Goal: Task Accomplishment & Management: Complete application form

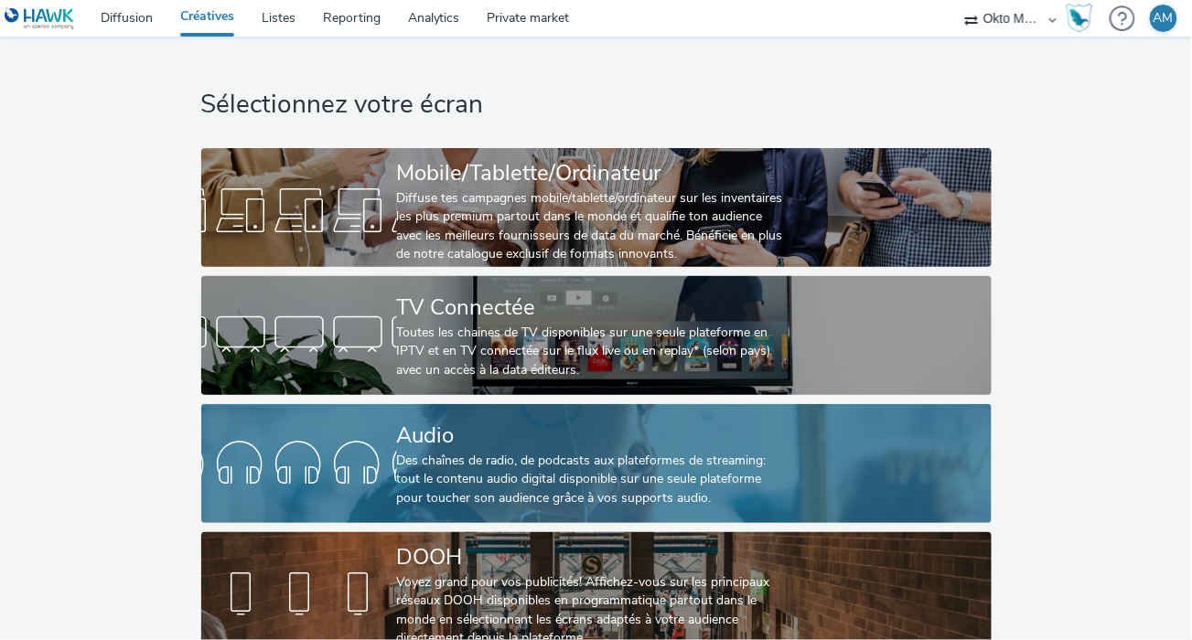
click at [476, 476] on div "Des chaînes de radio, de podcasts aux plateformes de streaming: tout le contenu…" at bounding box center [593, 480] width 392 height 56
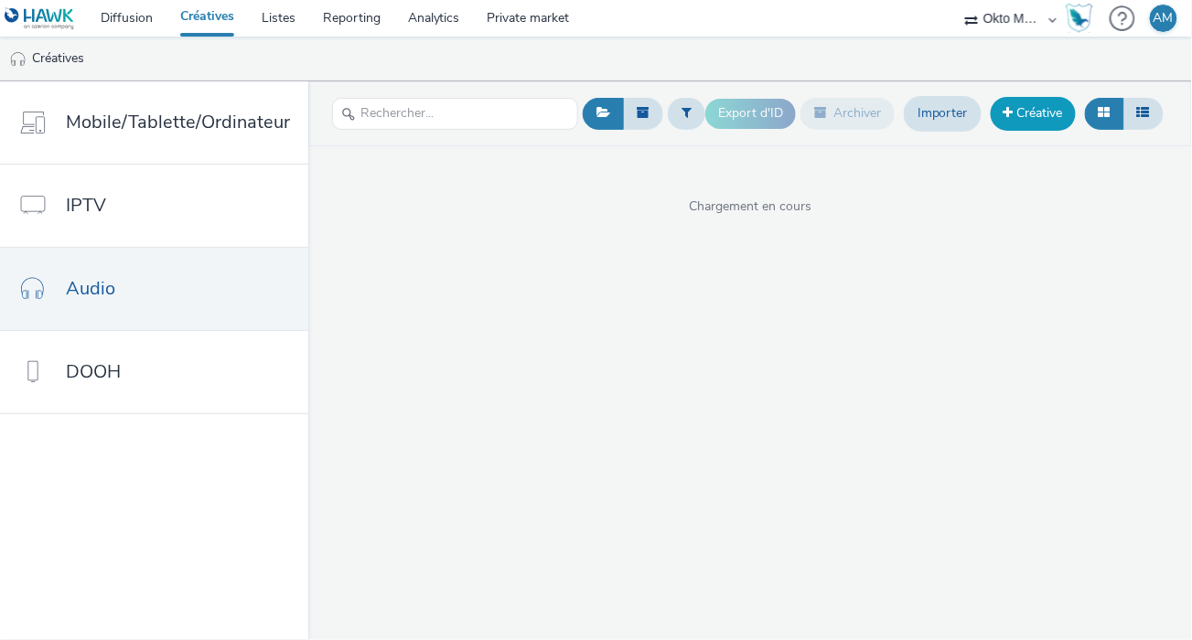
click at [1034, 122] on link "Créative" at bounding box center [1033, 113] width 85 height 33
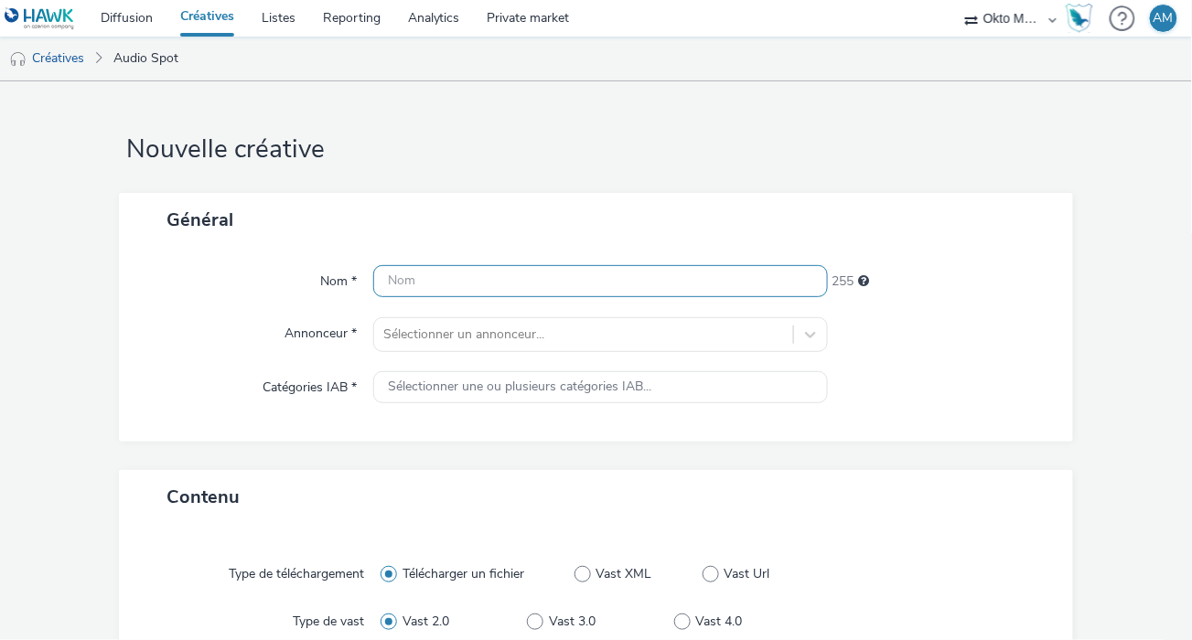
click at [489, 284] on input "text" at bounding box center [600, 281] width 454 height 32
paste input "DEV20213510"
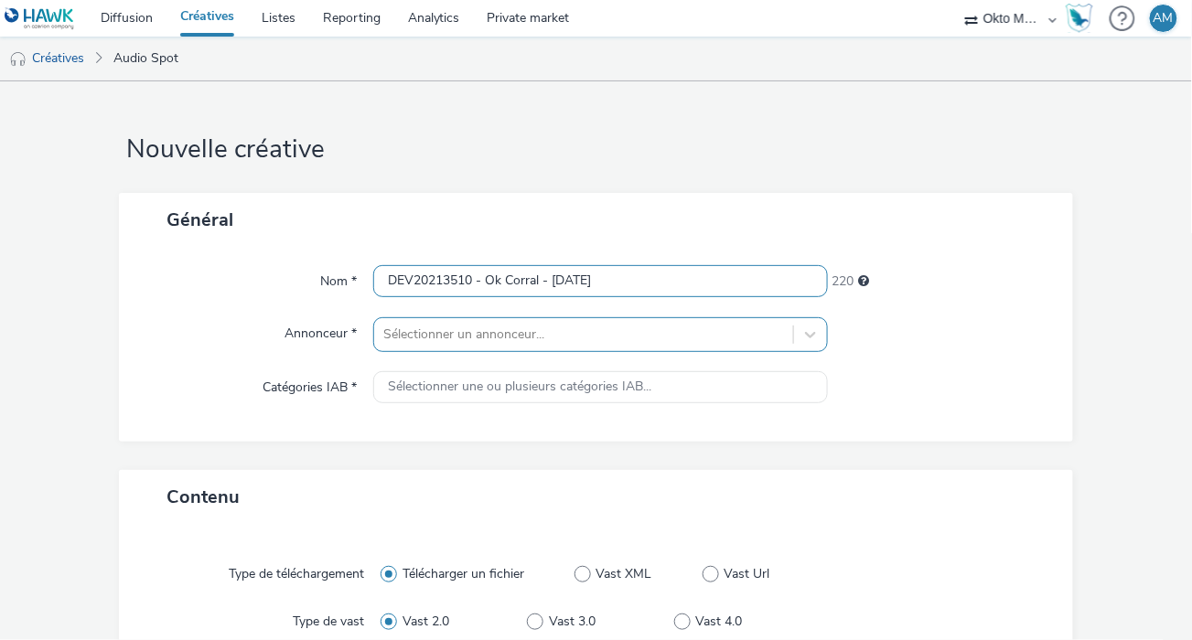
type input "DEV20213510 - Ok Corral - [DATE]"
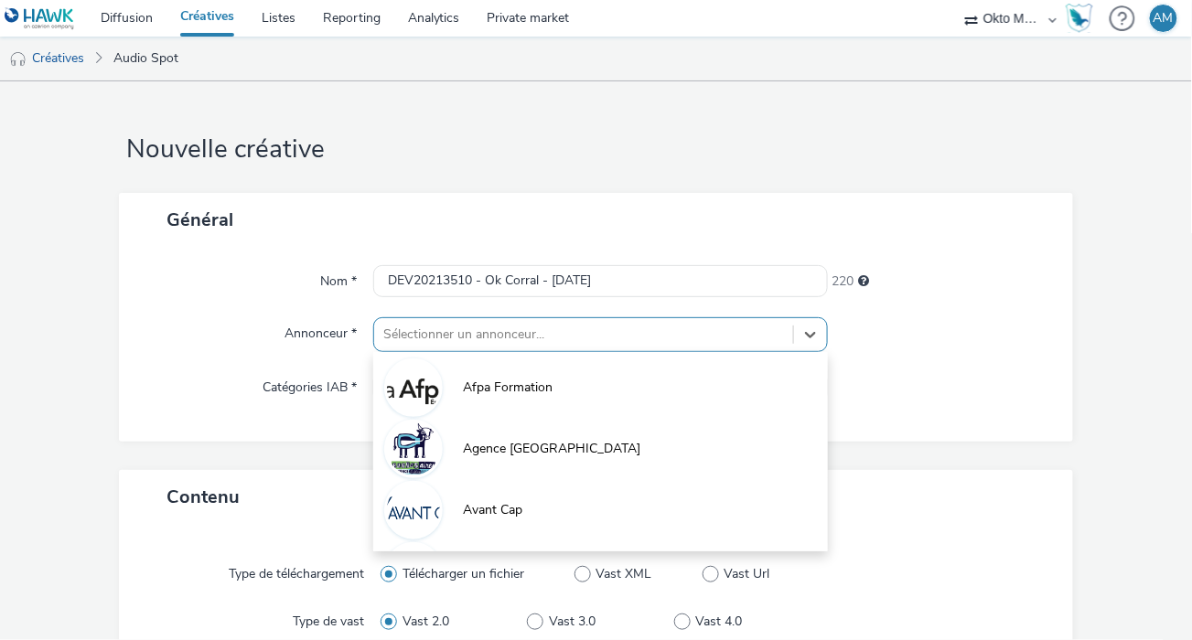
click at [532, 340] on div "option Afpa Formation focused, 1 of 10. 10 results available. Use Up and Down t…" at bounding box center [600, 334] width 454 height 35
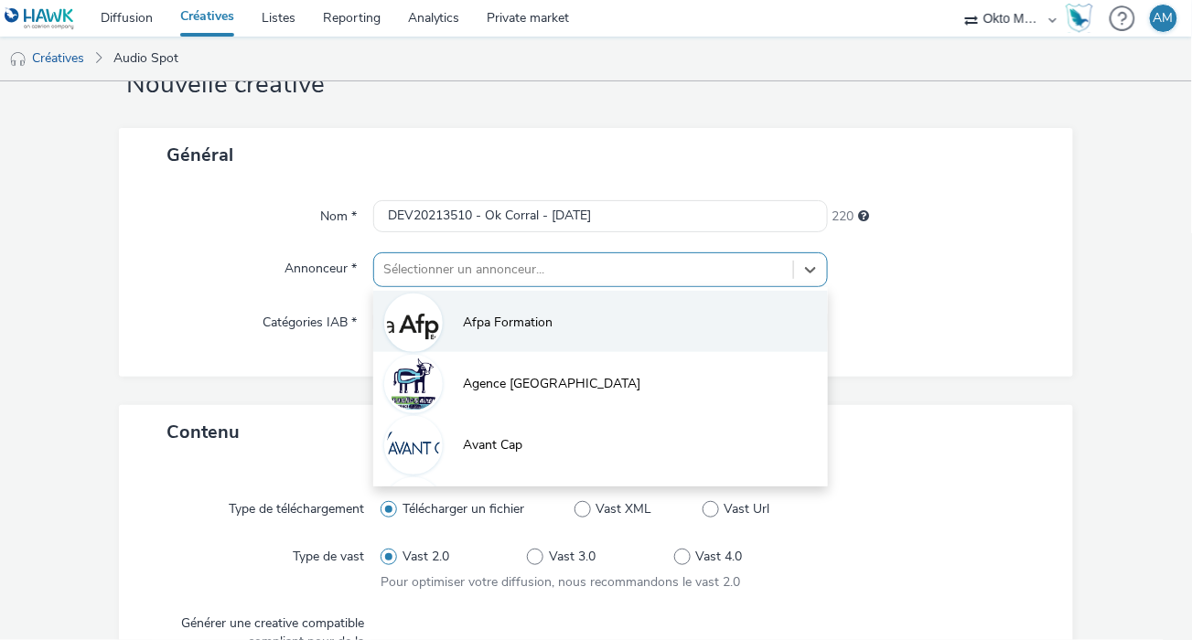
scroll to position [74, 0]
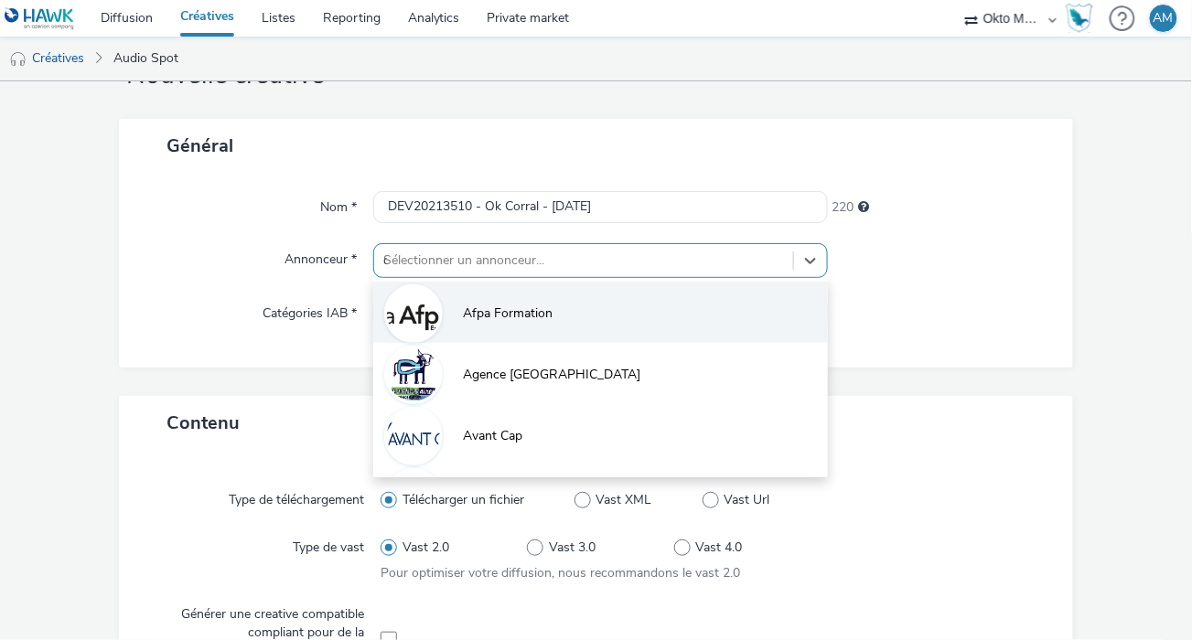
type input "ok"
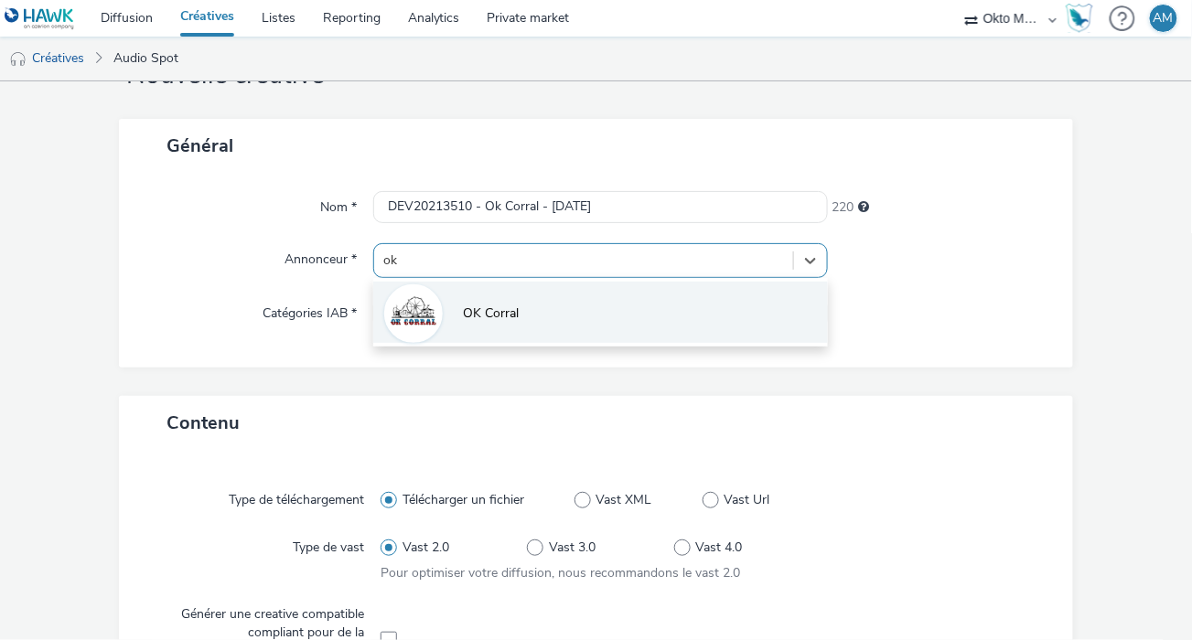
click at [532, 323] on li "OK Corral" at bounding box center [600, 312] width 454 height 61
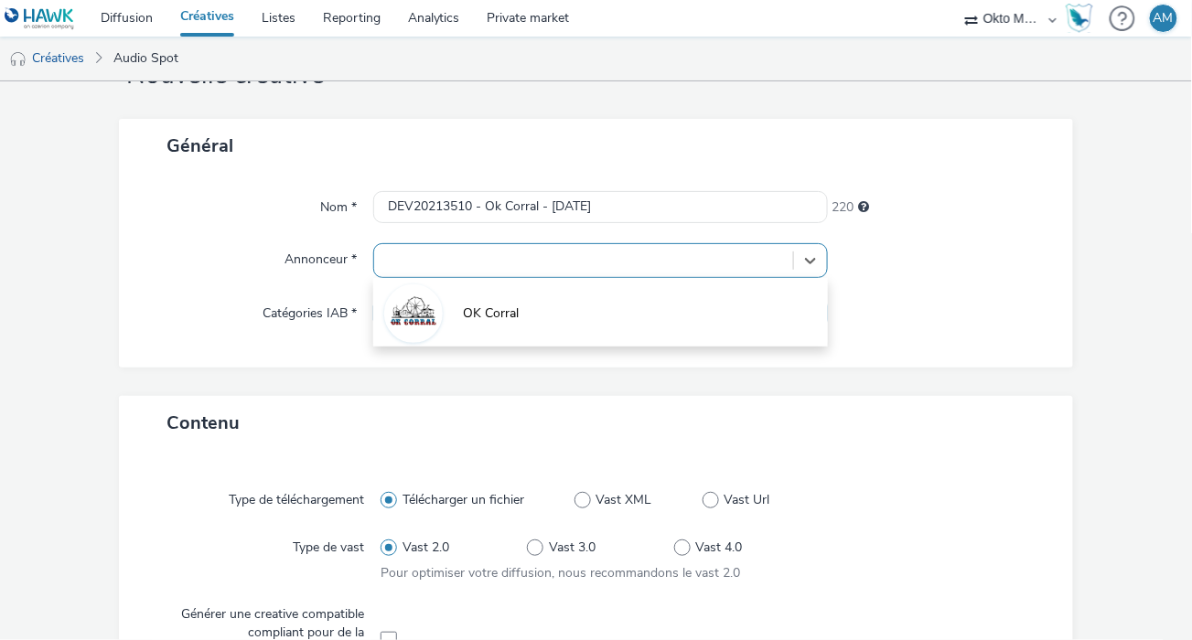
type input "[URL][DOMAIN_NAME]"
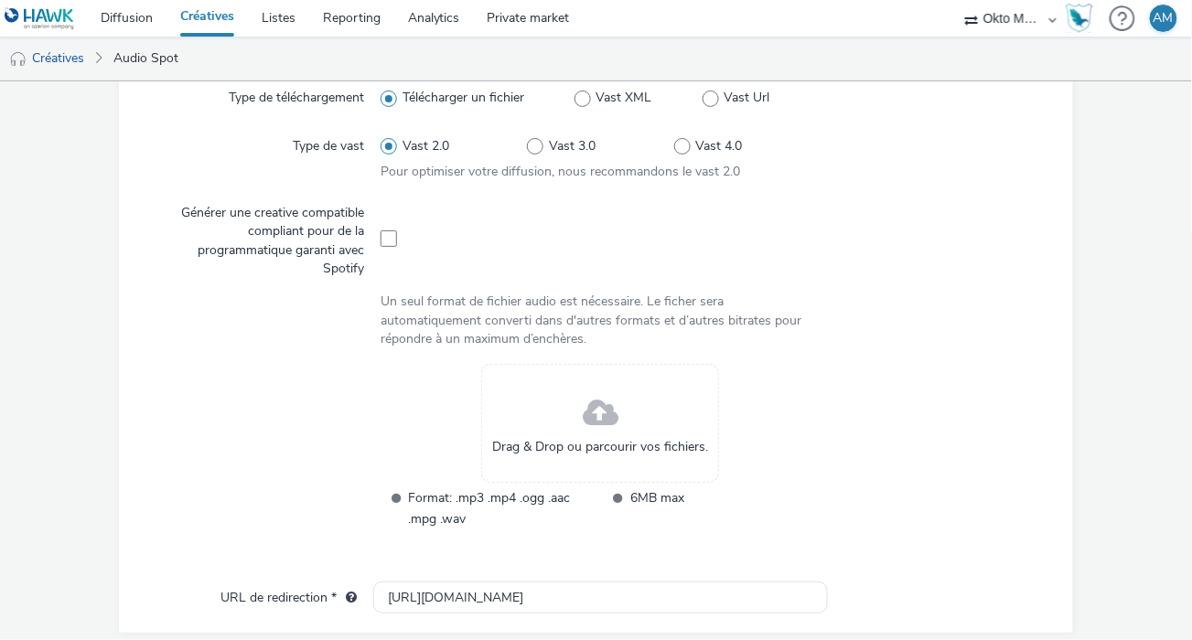
scroll to position [496, 0]
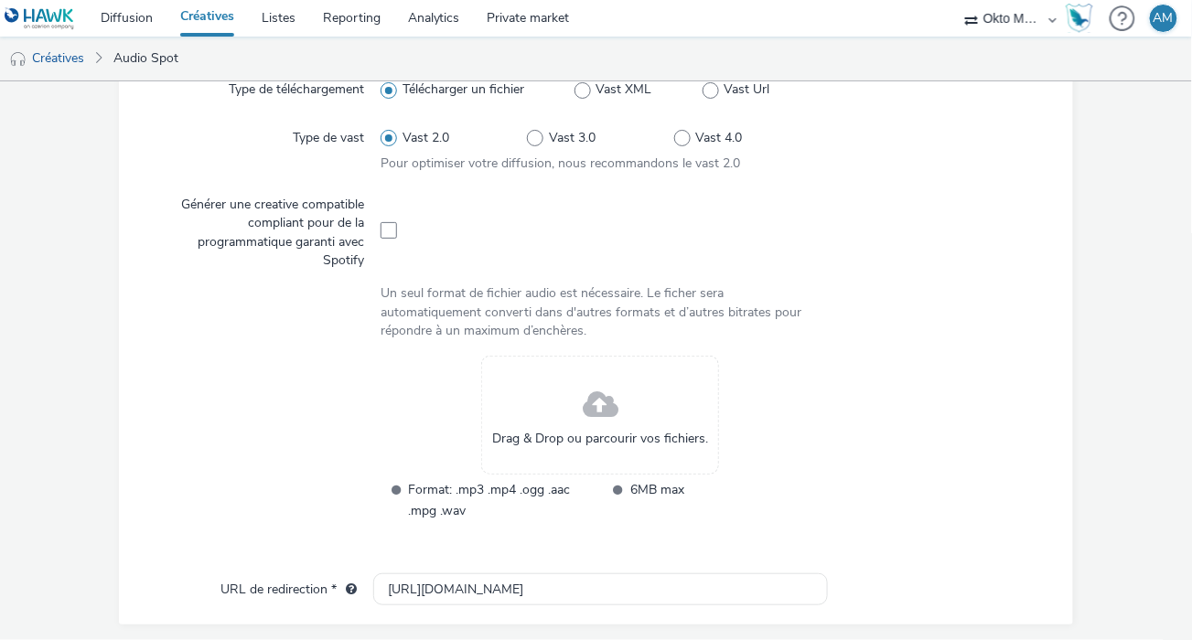
click at [583, 397] on span at bounding box center [601, 406] width 36 height 48
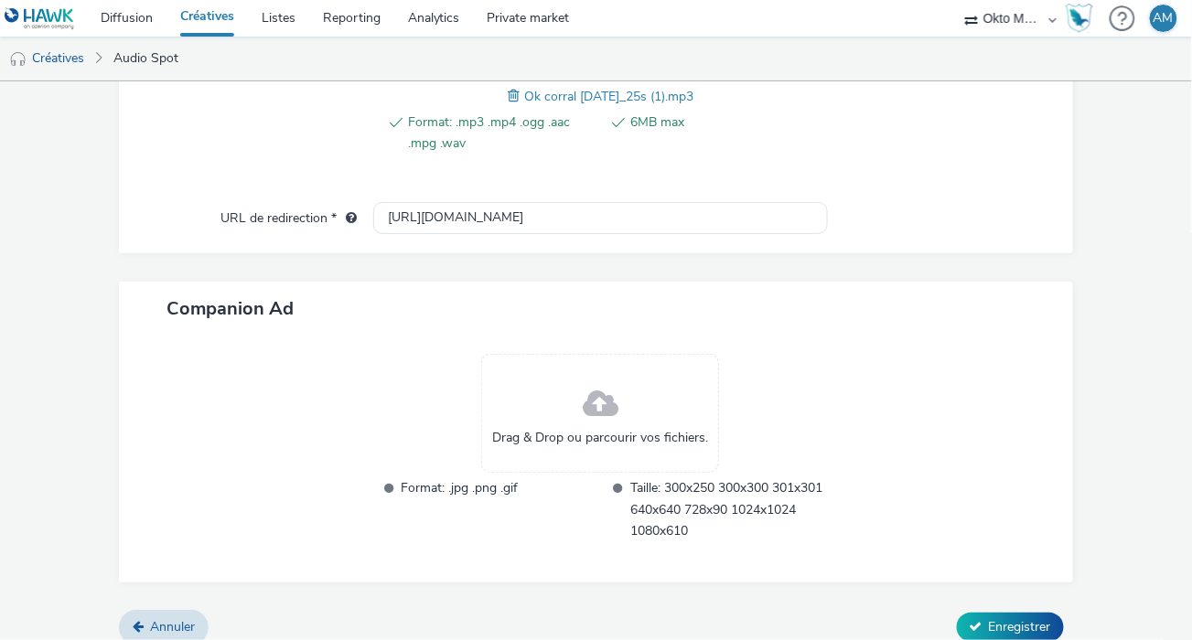
scroll to position [769, 0]
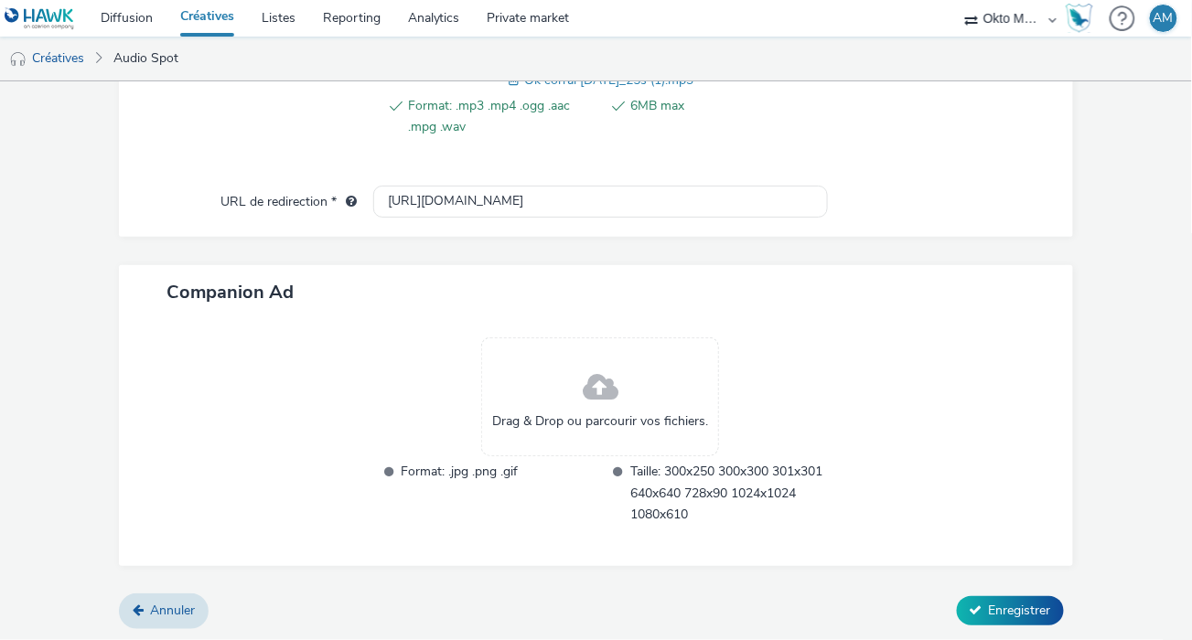
click at [602, 384] on span at bounding box center [601, 388] width 36 height 48
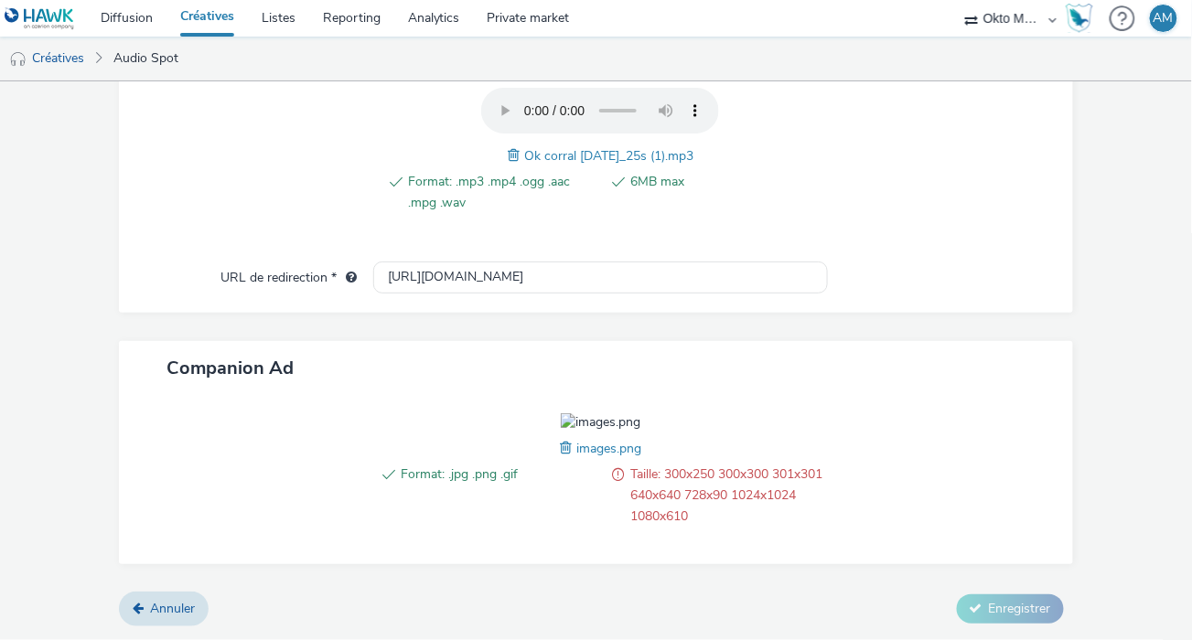
scroll to position [796, 0]
drag, startPoint x: 624, startPoint y: 350, endPoint x: 652, endPoint y: 350, distance: 28.4
click at [624, 414] on img at bounding box center [601, 423] width 80 height 18
click at [915, 414] on div at bounding box center [941, 480] width 227 height 133
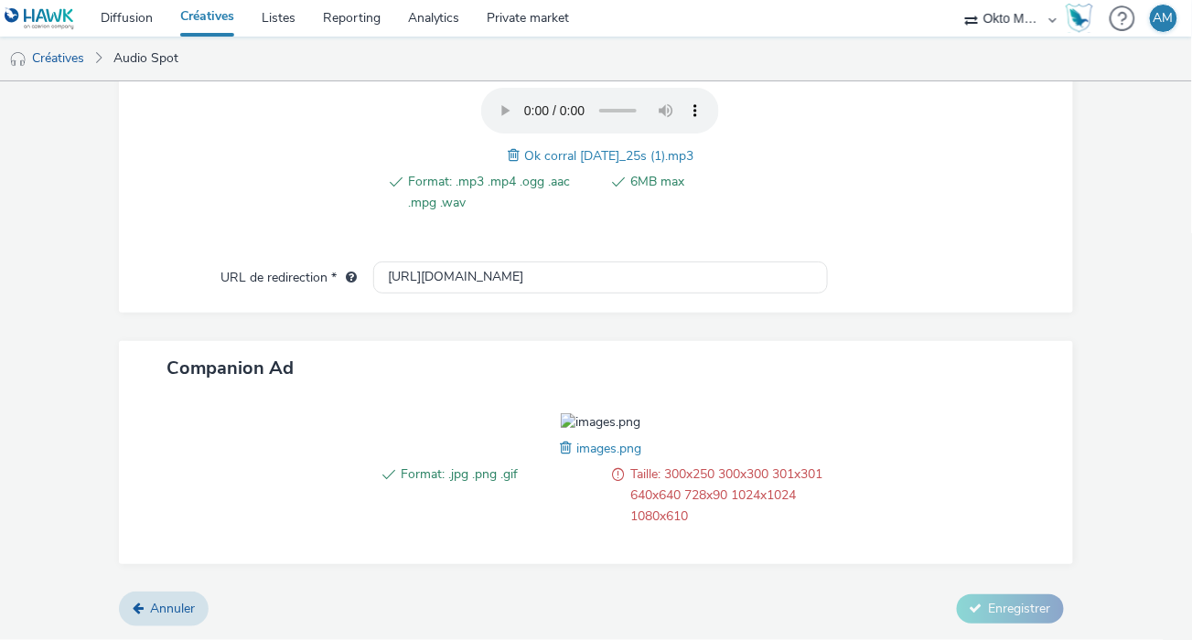
click at [562, 458] on span at bounding box center [568, 448] width 16 height 20
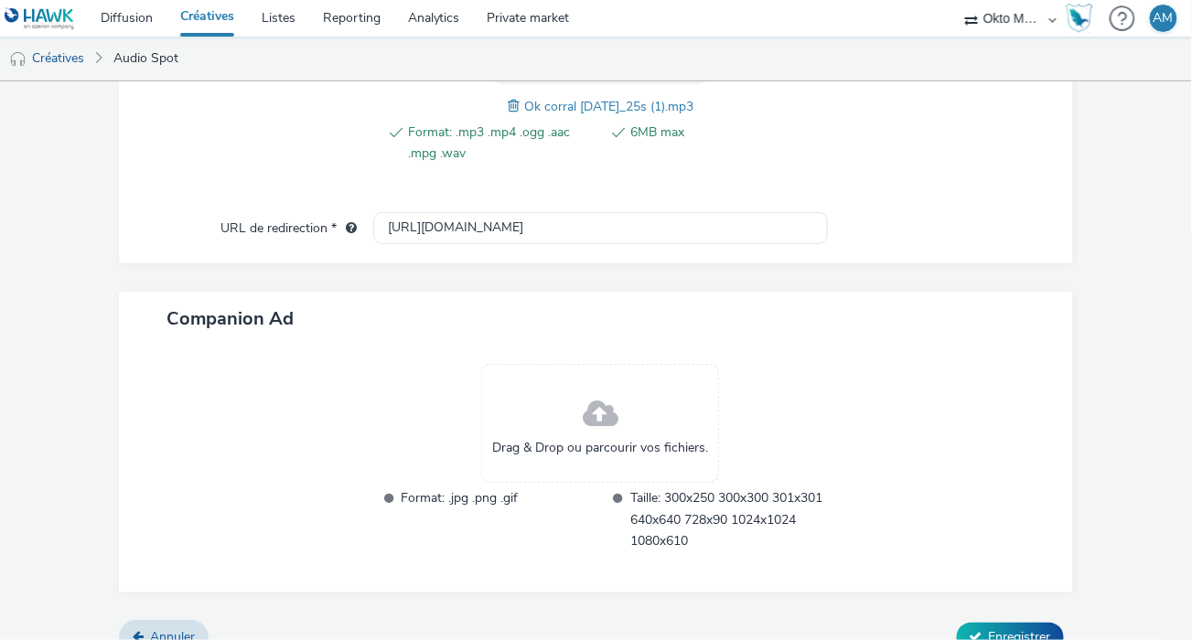
scroll to position [769, 0]
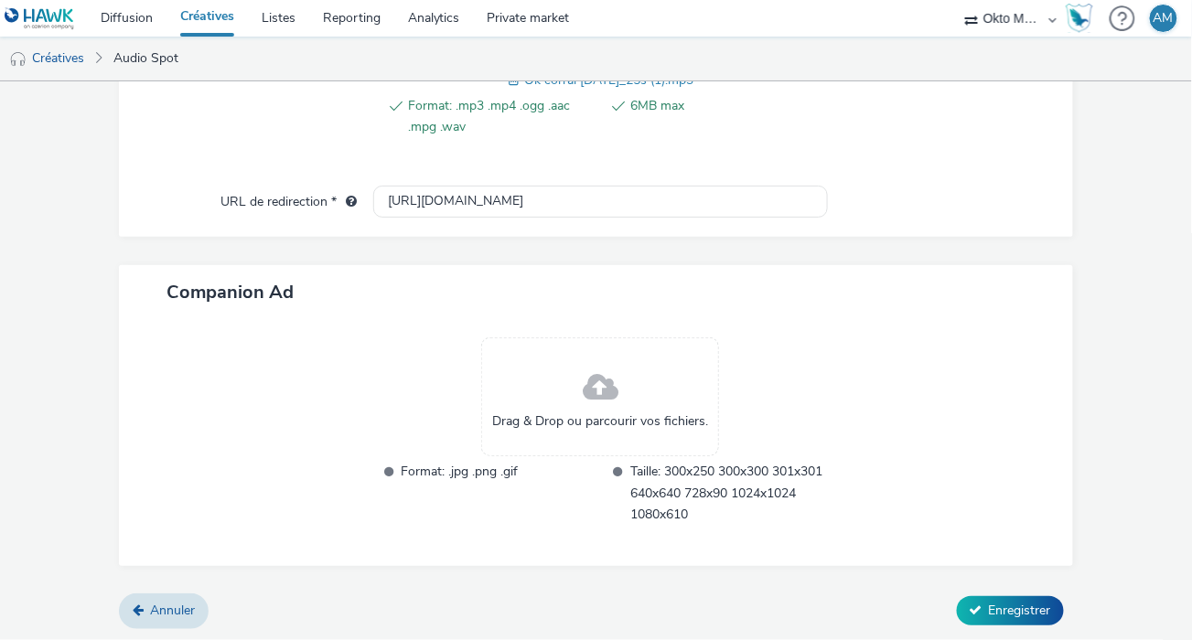
click at [576, 425] on span "Drag & Drop ou parcourir vos fichiers." at bounding box center [600, 422] width 216 height 18
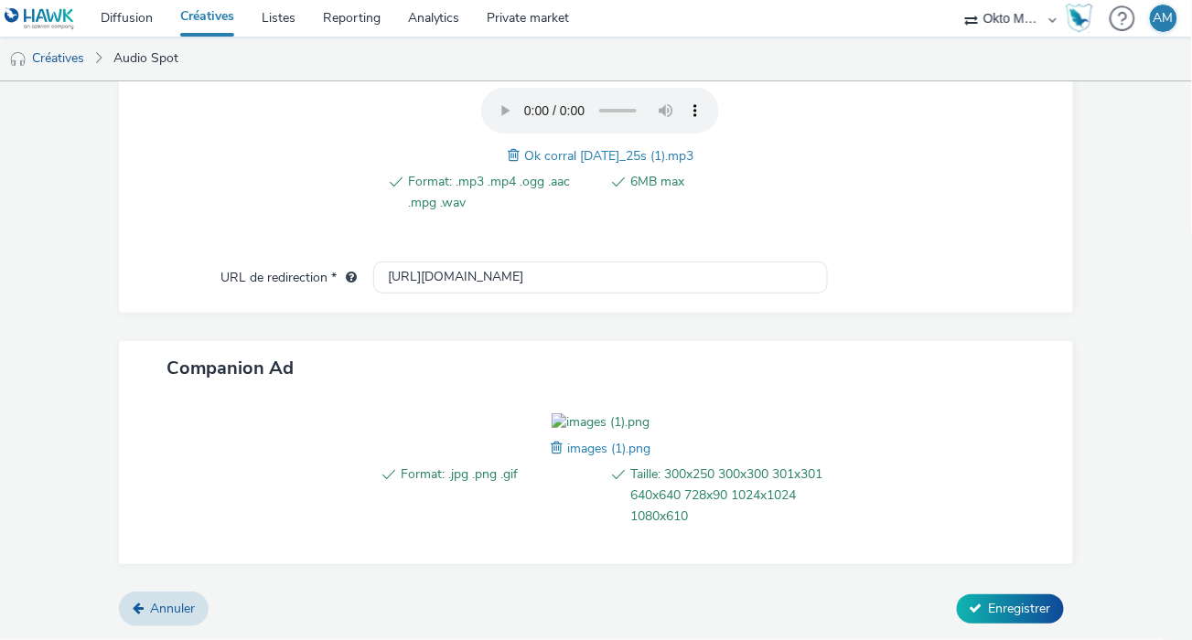
scroll to position [652, 0]
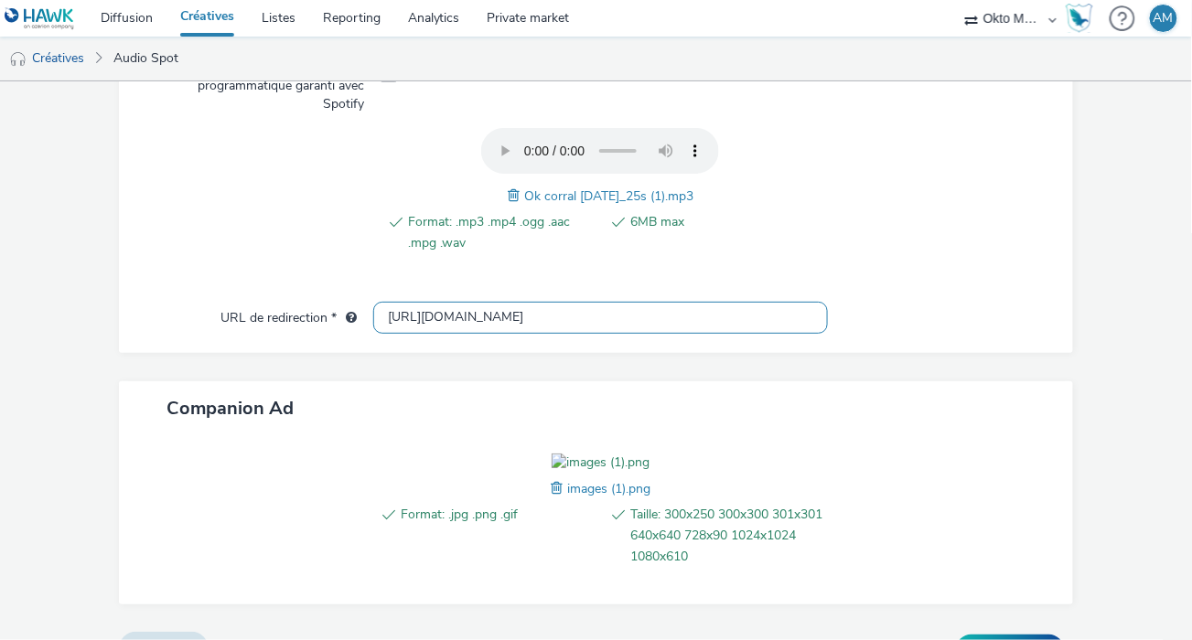
click at [444, 316] on input "[URL][DOMAIN_NAME]" at bounding box center [600, 318] width 454 height 32
click at [459, 312] on input "text" at bounding box center [600, 318] width 454 height 32
paste input "[URL][DOMAIN_NAME]"
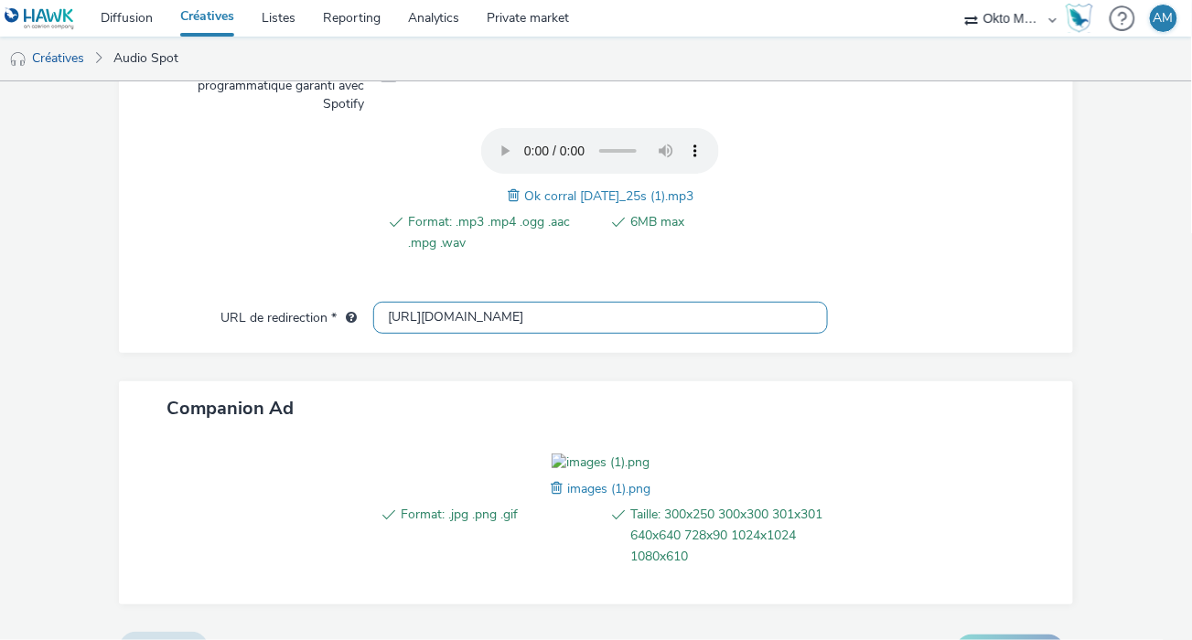
scroll to position [0, 1587]
type input "[URL][DOMAIN_NAME]"
click at [931, 423] on div "Companion Ad" at bounding box center [595, 409] width 953 height 54
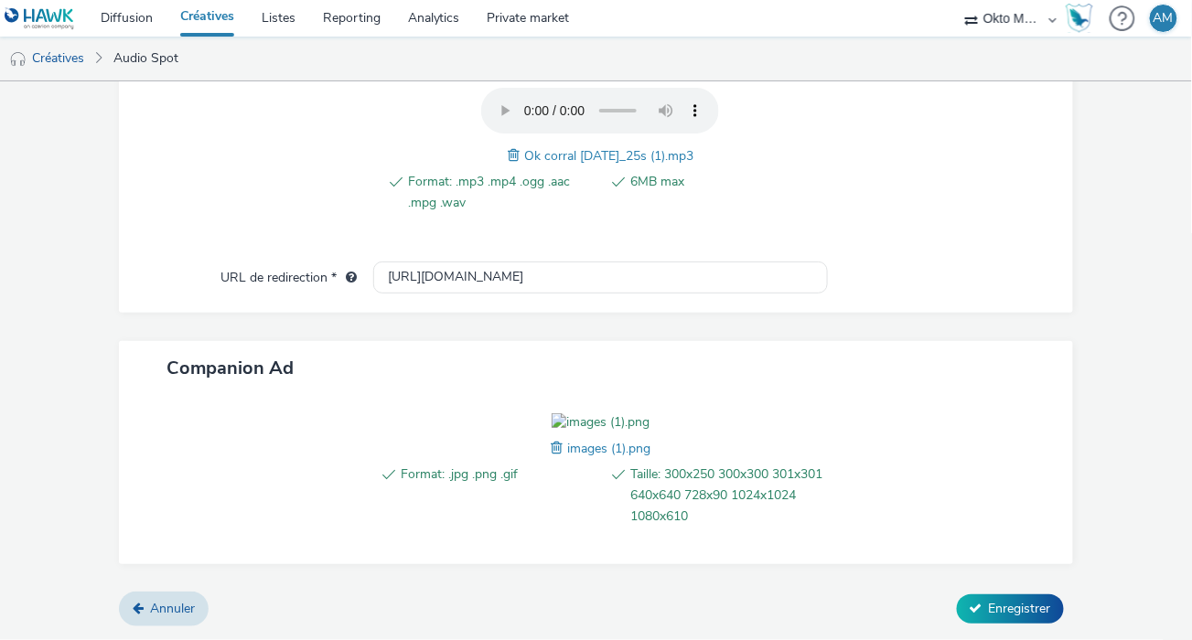
scroll to position [796, 0]
click at [1007, 608] on span "Enregistrer" at bounding box center [1020, 608] width 62 height 17
